Goal: Information Seeking & Learning: Check status

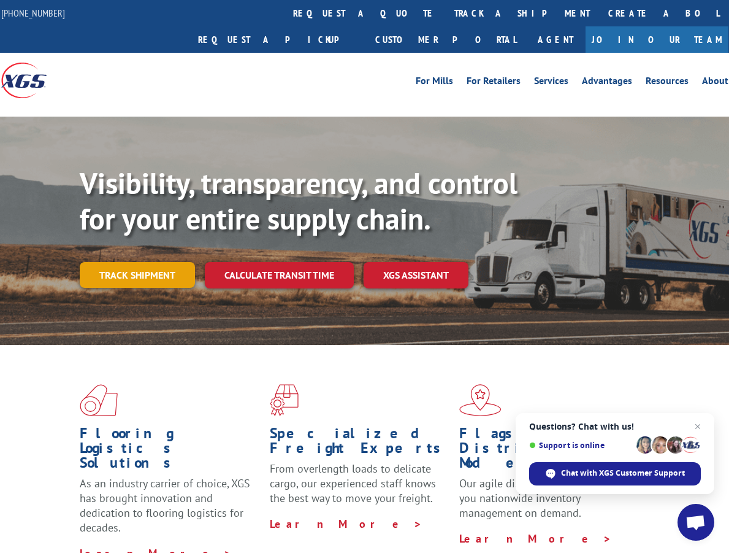
click at [162, 262] on link "Track shipment" at bounding box center [137, 275] width 115 height 26
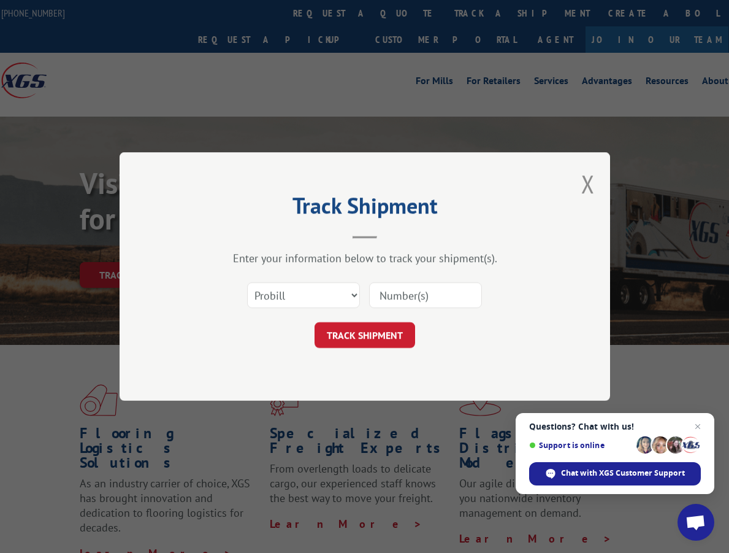
click at [410, 297] on input at bounding box center [425, 295] width 113 height 26
paste input "125422040"
click at [423, 293] on input "125422040" at bounding box center [425, 295] width 113 height 26
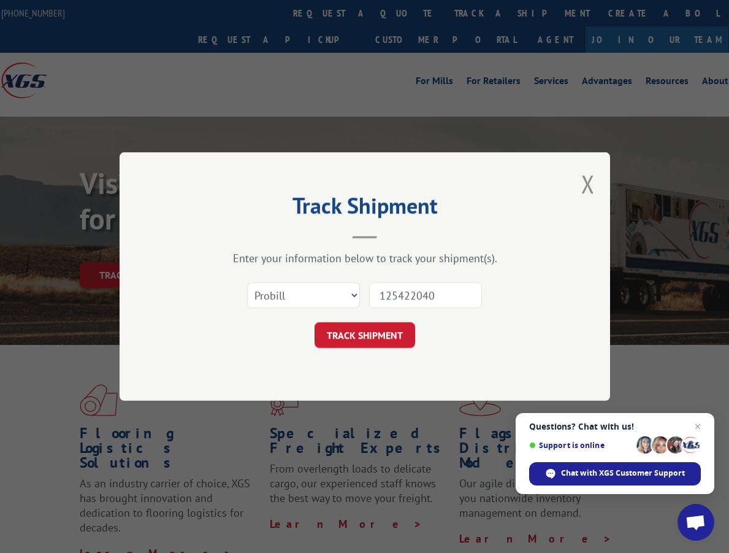
type input "7"
click at [423, 293] on input at bounding box center [425, 295] width 113 height 26
type input "17496353"
click at [363, 334] on button "TRACK SHIPMENT" at bounding box center [365, 335] width 101 height 26
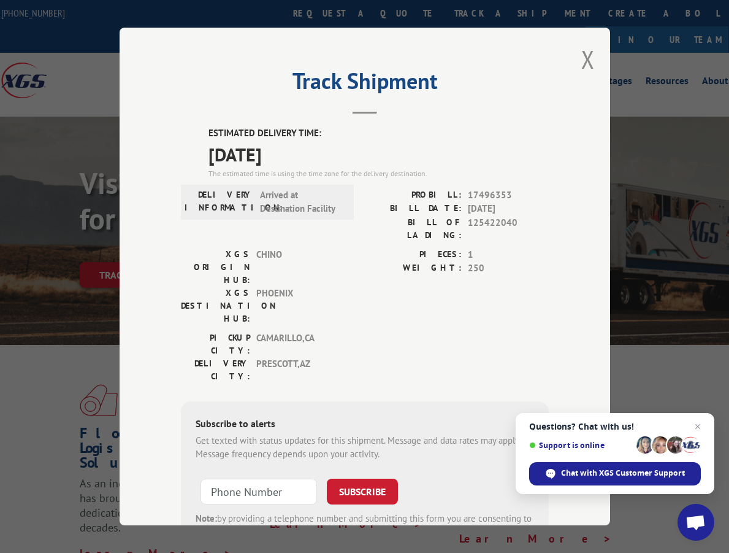
scroll to position [47, 0]
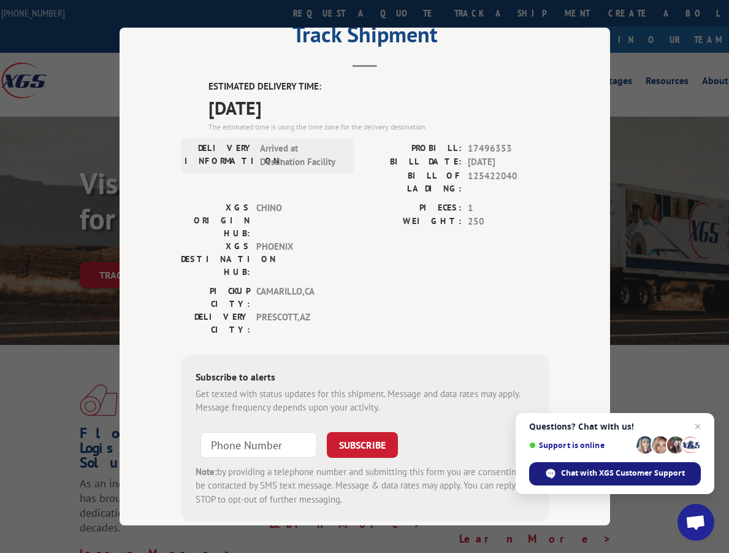
click at [585, 470] on span "Chat with XGS Customer Support" at bounding box center [623, 472] width 124 height 11
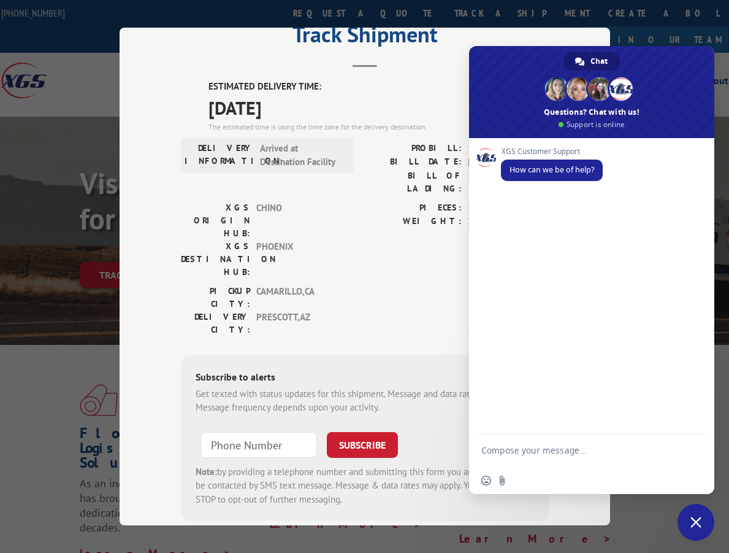
click at [533, 443] on form at bounding box center [578, 451] width 194 height 35
click at [533, 450] on textarea "Compose your message..." at bounding box center [578, 456] width 194 height 22
type textarea "h"
type textarea "hello,"
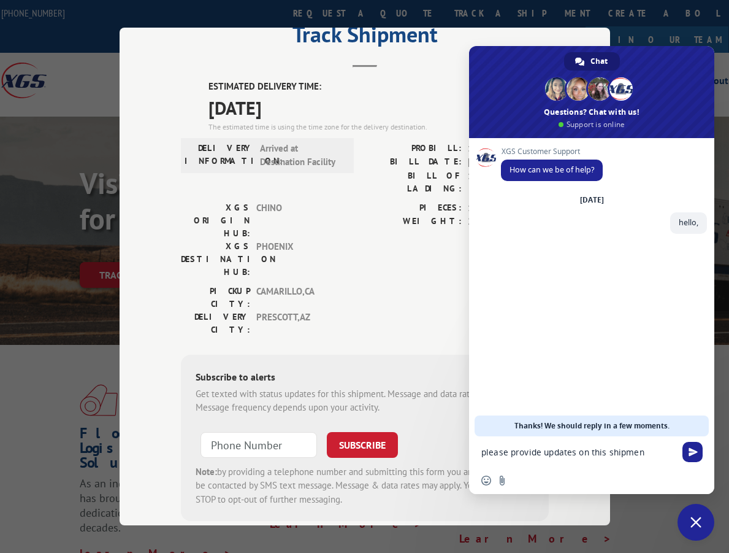
type textarea "please provide updates on this shipment"
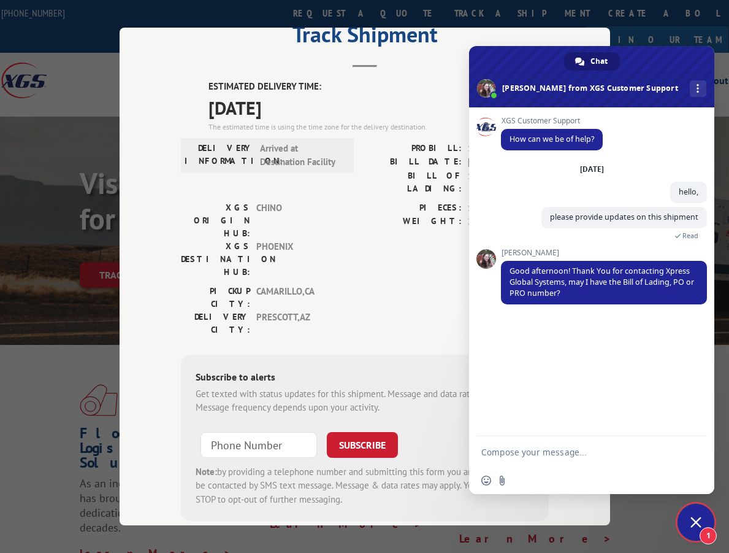
click at [374, 174] on label "BILL OF LADING:" at bounding box center [413, 182] width 97 height 26
drag, startPoint x: 408, startPoint y: 137, endPoint x: 468, endPoint y: 144, distance: 59.9
click at [468, 144] on div "PROBILL: 17496353" at bounding box center [457, 149] width 184 height 14
copy div "PROBILL: 1"
click at [488, 450] on textarea "Compose your message..." at bounding box center [578, 451] width 194 height 11
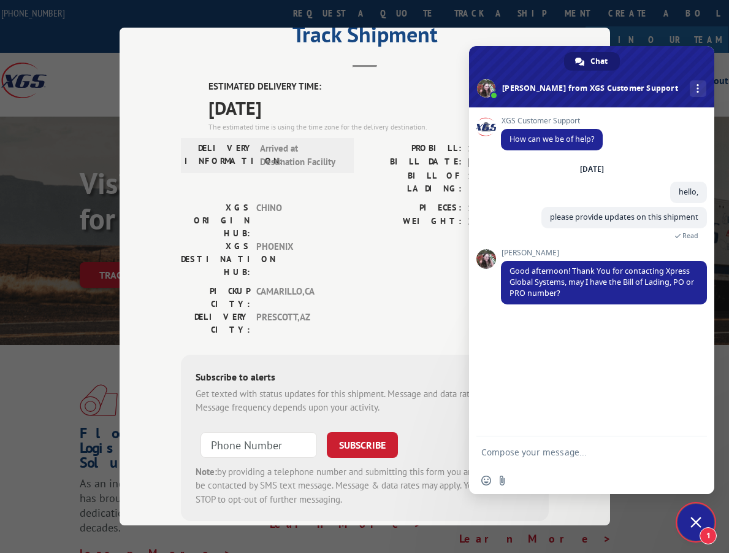
paste textarea "PROBILL: 1"
drag, startPoint x: 532, startPoint y: 58, endPoint x: 592, endPoint y: 59, distance: 60.1
click at [592, 59] on div "Chat [PERSON_NAME] from XGS Customer Support More channels" at bounding box center [591, 76] width 245 height 61
drag, startPoint x: 542, startPoint y: 56, endPoint x: 540, endPoint y: 90, distance: 33.8
click at [542, 90] on span at bounding box center [591, 76] width 245 height 61
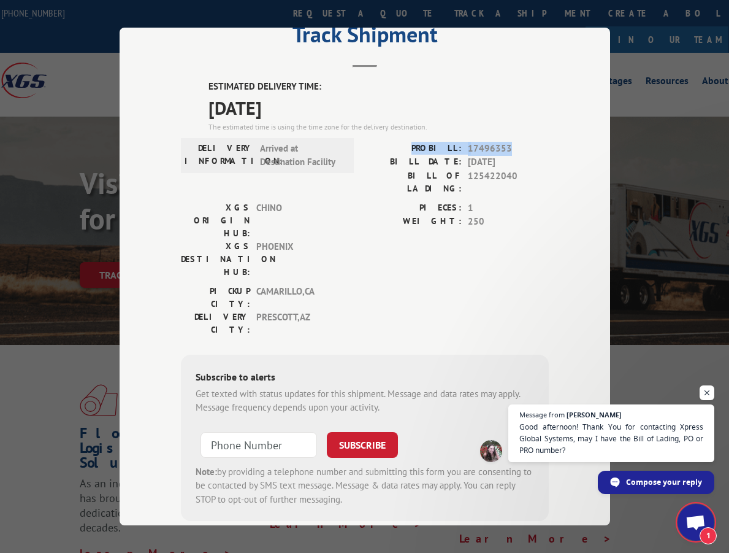
drag, startPoint x: 507, startPoint y: 136, endPoint x: 422, endPoint y: 144, distance: 85.0
click at [422, 144] on div "ESTIMATED DELIVERY TIME: [DATE] The estimated time is using the time zone for t…" at bounding box center [365, 300] width 368 height 441
copy div "PROBILL: 17496353"
click at [633, 444] on span "Good afternoon! Thank You for contacting Xpress Global Systems, may I have the …" at bounding box center [611, 439] width 187 height 36
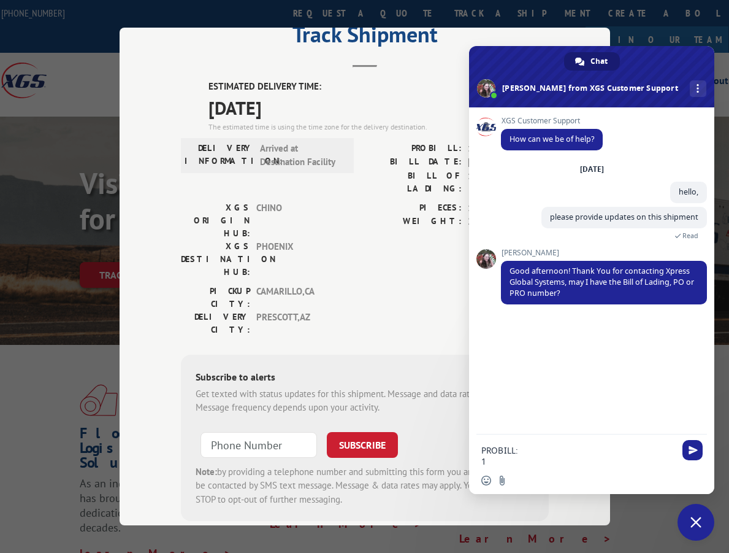
click at [533, 451] on textarea "PROBILL: 1" at bounding box center [578, 456] width 194 height 22
paste textarea "74963531"
click at [529, 456] on textarea "PROBILL: 174963531" at bounding box center [578, 456] width 194 height 22
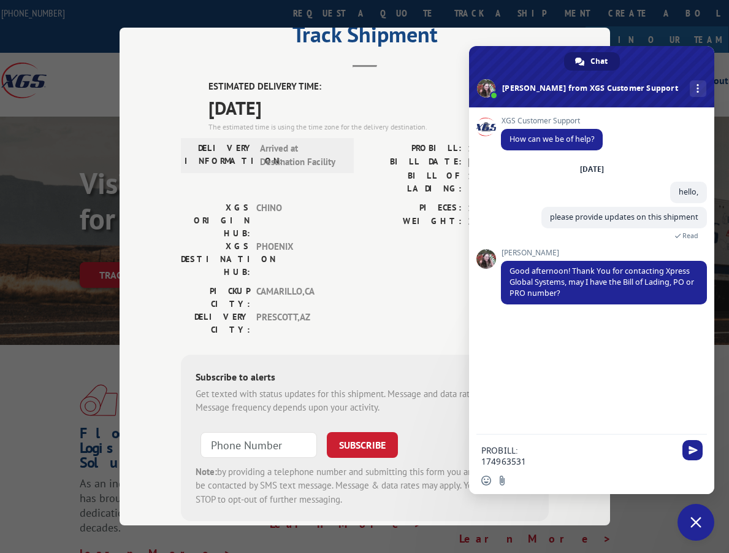
type textarea "PROBILL: 17496353"
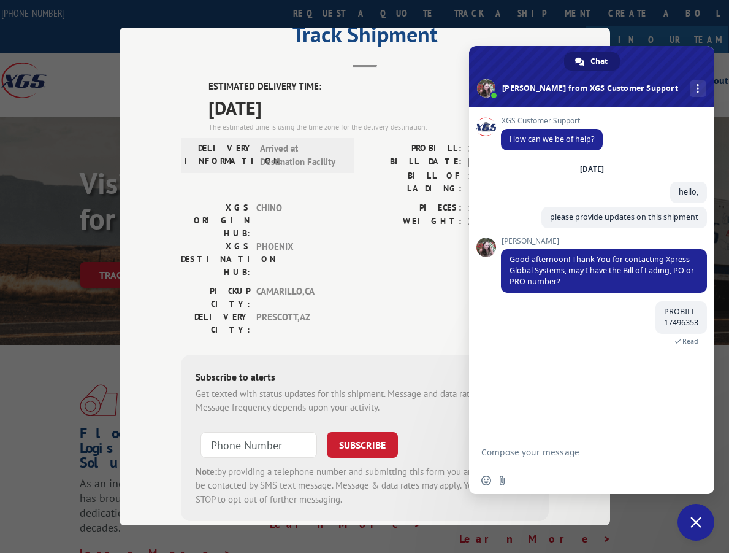
click at [510, 320] on div "PROBILL: 17496353 Just now Read" at bounding box center [604, 330] width 206 height 58
click at [391, 285] on div "PICKUP CITY: [GEOGRAPHIC_DATA] , [GEOGRAPHIC_DATA] DELIVERY CITY: [GEOGRAPHIC_D…" at bounding box center [365, 314] width 368 height 58
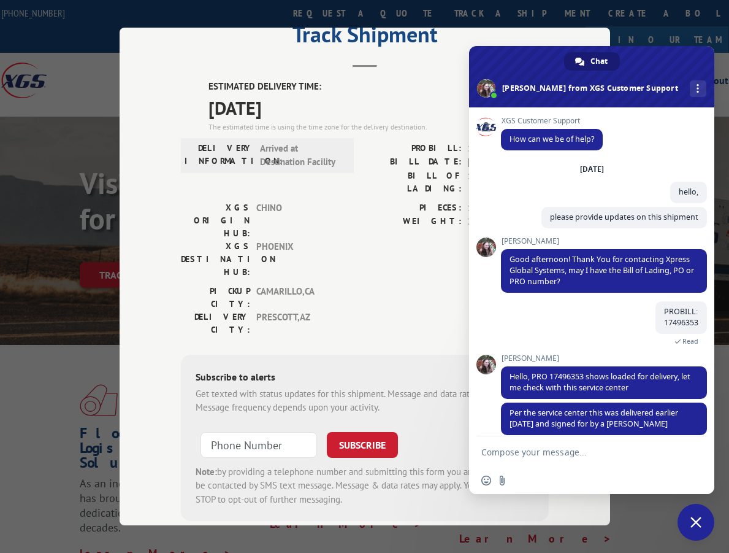
scroll to position [13, 0]
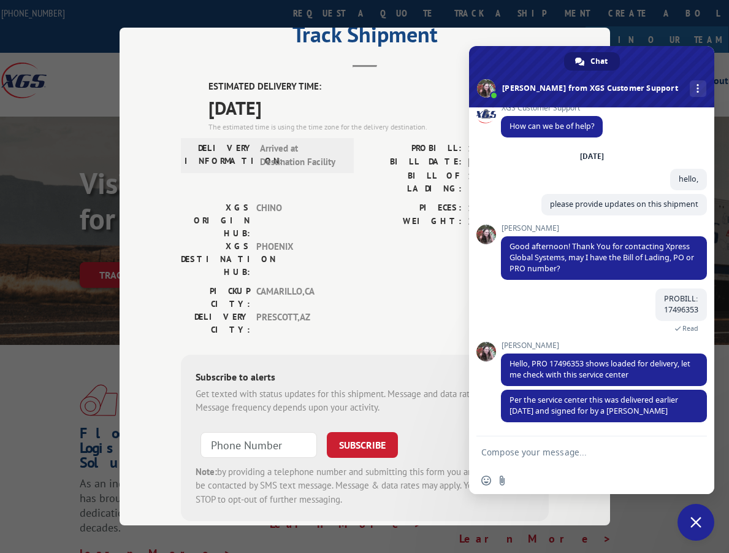
click at [522, 447] on textarea "Compose your message..." at bounding box center [578, 451] width 194 height 11
drag, startPoint x: 629, startPoint y: 413, endPoint x: 590, endPoint y: 399, distance: 41.9
click at [590, 399] on span "Per the service center this was delivered earlier [DATE] and signed for by a [P…" at bounding box center [604, 405] width 206 height 33
copy span "this was delivered earlier [DATE] and signed for by a [PERSON_NAME]"
click at [555, 450] on textarea "Compose your message..." at bounding box center [578, 451] width 194 height 11
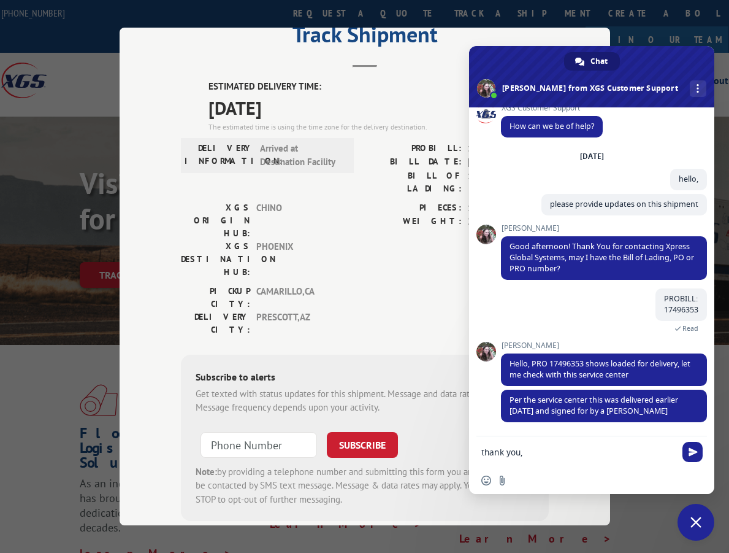
type textarea "thank you"
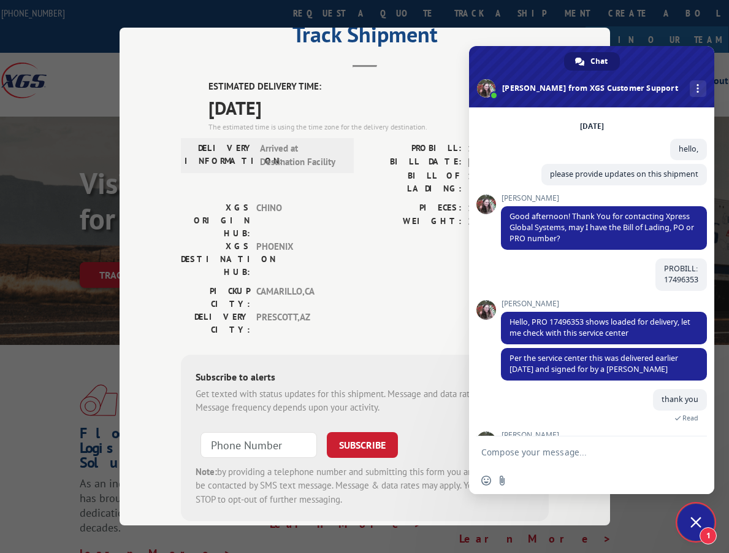
scroll to position [96, 0]
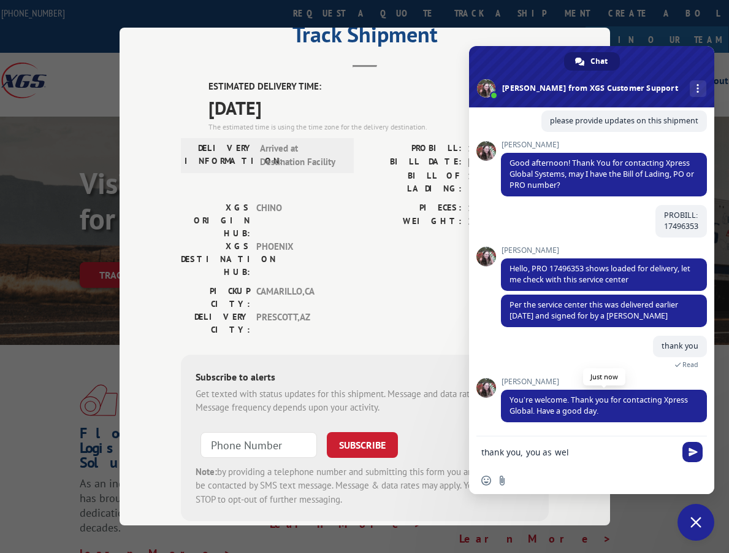
type textarea "thank you, you as well"
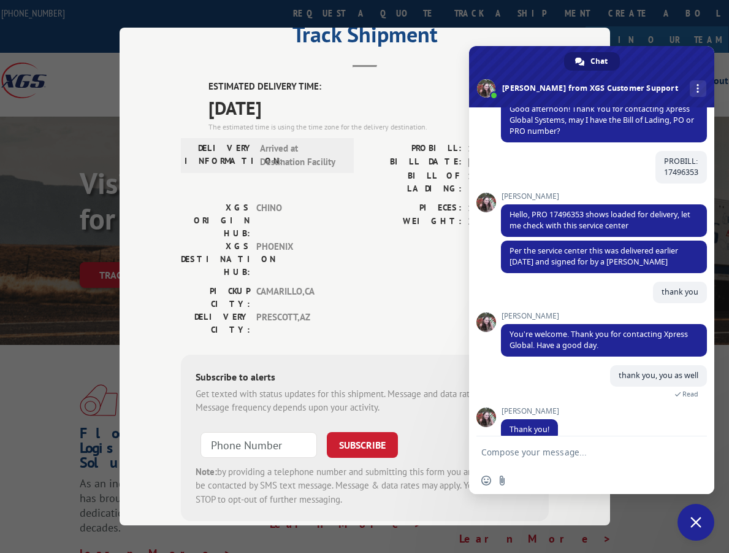
scroll to position [169, 0]
